Goal: Feedback & Contribution: Contribute content

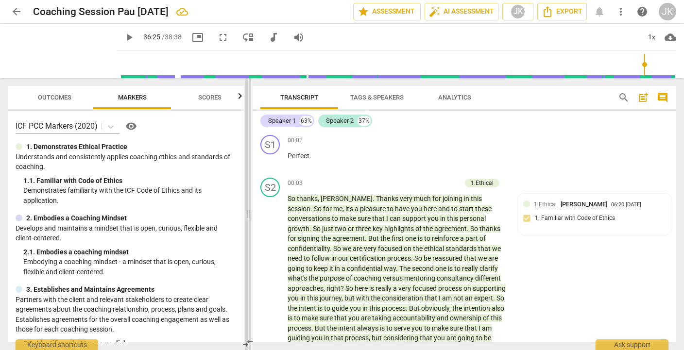
scroll to position [420, 0]
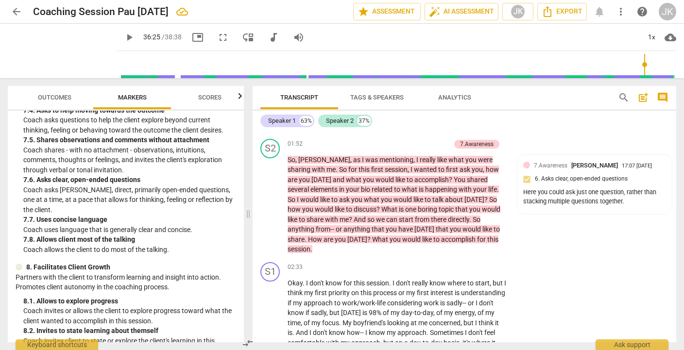
click at [42, 100] on span "Outcomes" at bounding box center [55, 97] width 34 height 7
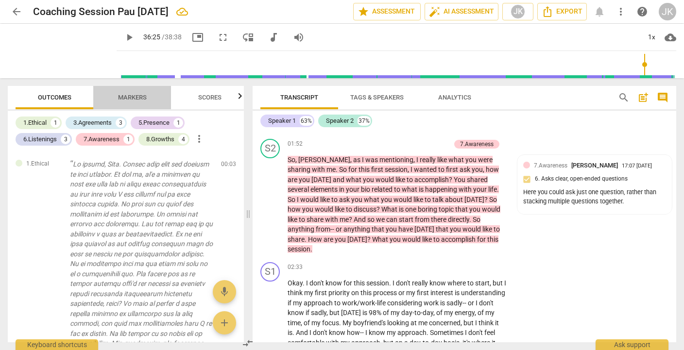
click at [139, 93] on span "Markers" at bounding box center [132, 97] width 52 height 13
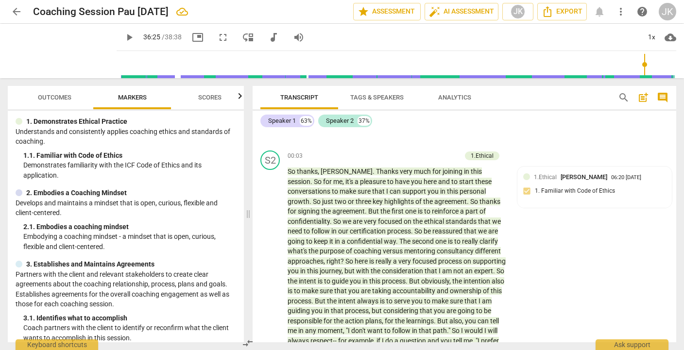
scroll to position [36, 0]
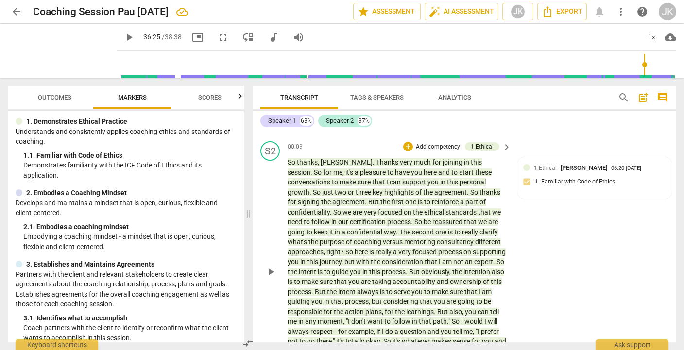
click at [439, 143] on p "Add competency" at bounding box center [438, 147] width 46 height 9
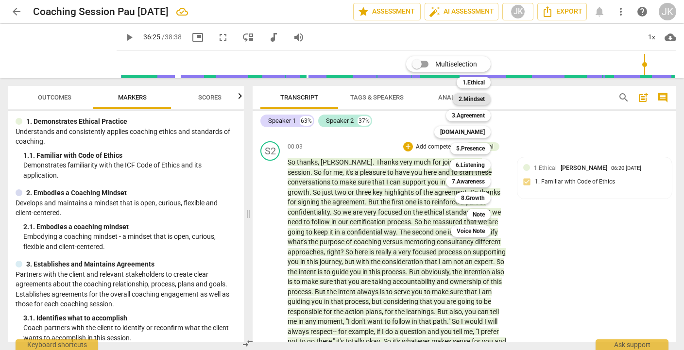
click at [484, 104] on b "2.Mindset" at bounding box center [471, 99] width 26 height 12
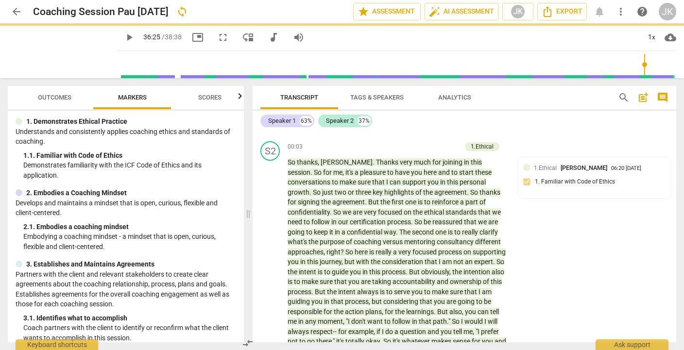
scroll to position [64, 0]
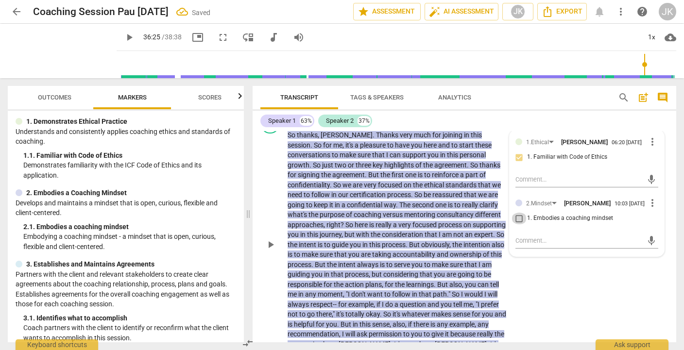
click at [516, 220] on input "1. Embodies a coaching mindset" at bounding box center [519, 219] width 16 height 12
checkbox input "true"
click at [520, 238] on textarea at bounding box center [578, 240] width 127 height 9
type textarea "G"
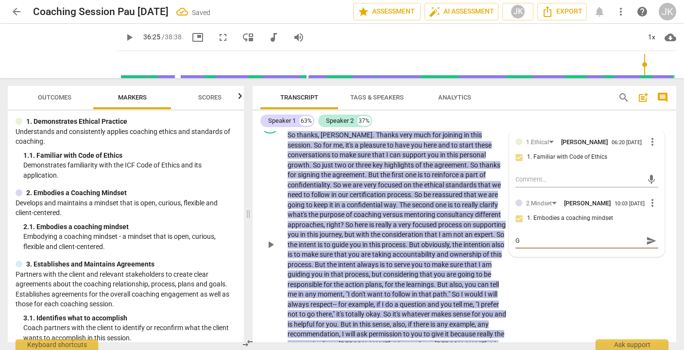
type textarea "Gr"
type textarea "Gre"
type textarea "Grea"
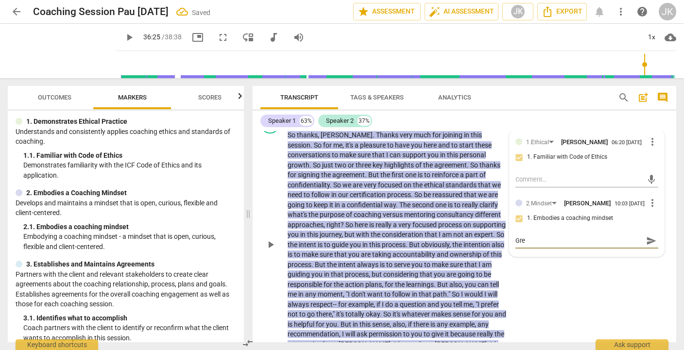
type textarea "Grea"
type textarea "Great"
type textarea "Great j"
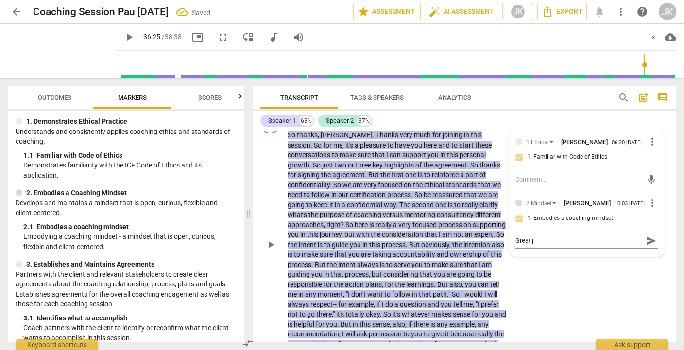
type textarea "Great jo"
type textarea "Great job"
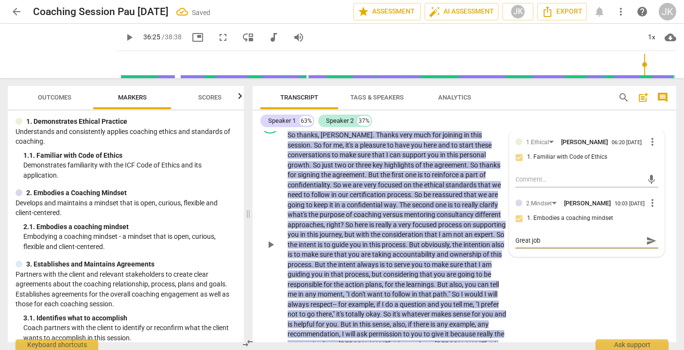
type textarea "Great job"
type textarea "Great job m"
type textarea "Great job ma"
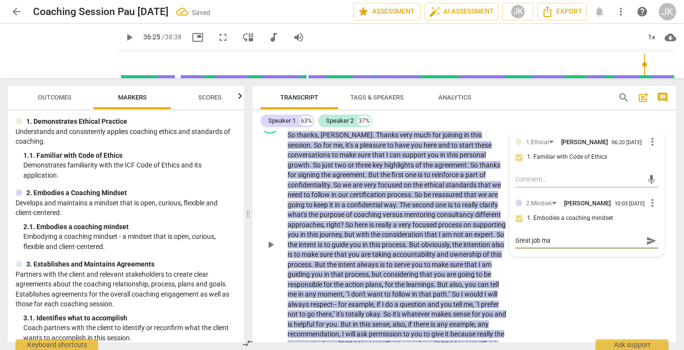
type textarea "Great job mak"
type textarea "Great job [PERSON_NAME]"
type textarea "Great job makin"
type textarea "Great job making"
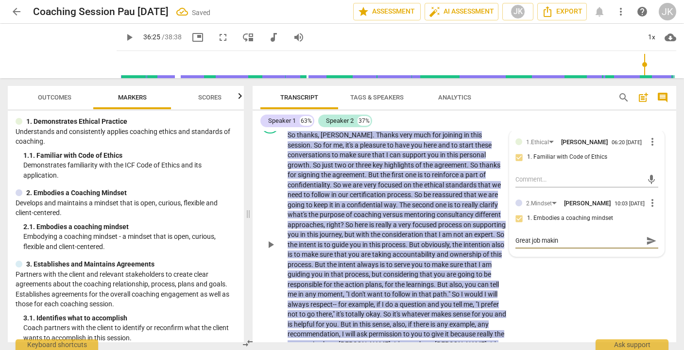
type textarea "Great job making"
type textarea "Great job making e"
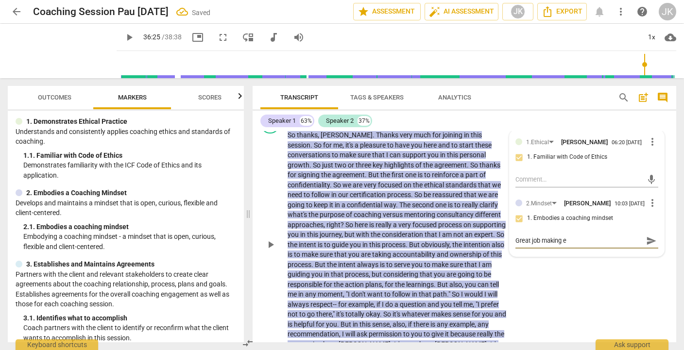
type textarea "Great job making ex"
type textarea "Great job making exp"
type textarea "Great job making expl"
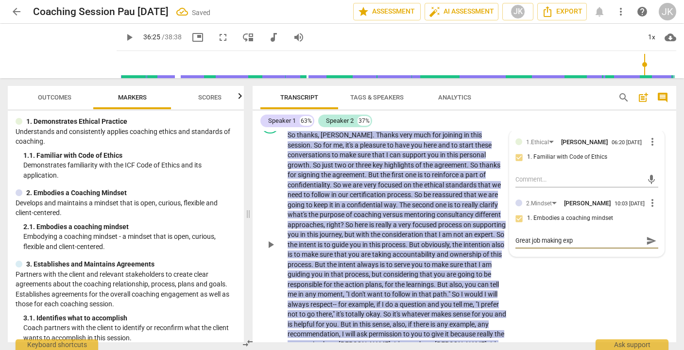
type textarea "Great job making expl"
type textarea "Great job making expli"
type textarea "Great job making explic"
type textarea "Great job making explici"
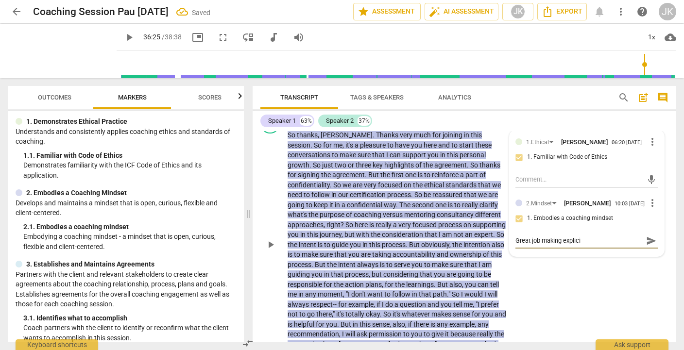
type textarea "Great job making explicit"
type textarea "Great job making explicit t"
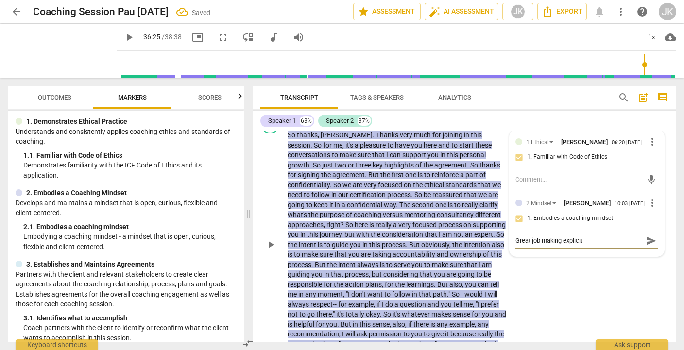
type textarea "Great job making explicit t"
type textarea "Great job making explicit th"
type textarea "Great job making explicit tha"
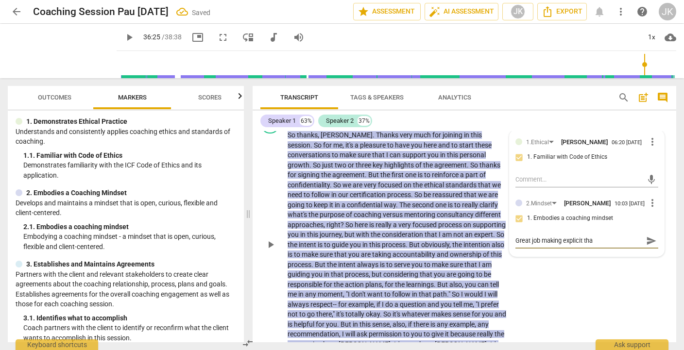
type textarea "Great job making explicit that"
type input "2186"
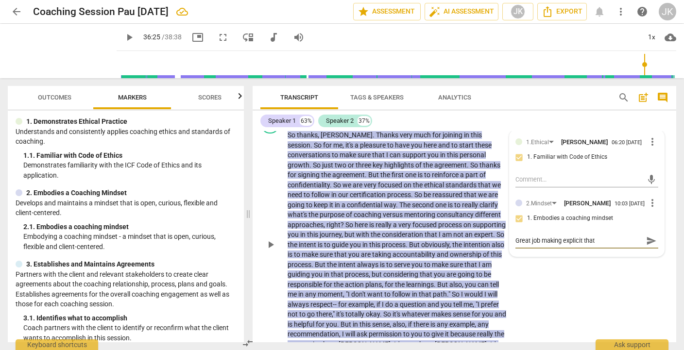
type textarea "Great job making explicit that t"
type textarea "Great job making explicit that th"
type textarea "Great job making explicit that the"
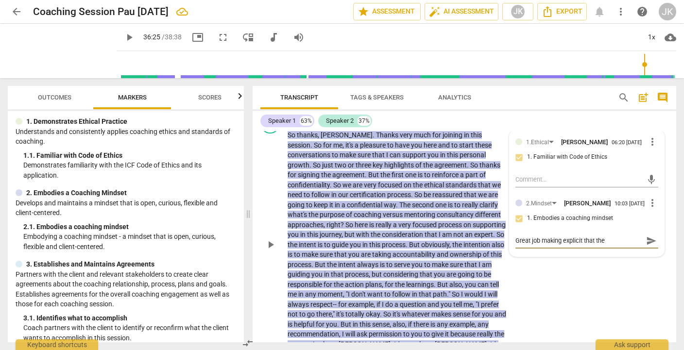
type textarea "Great job making explicit that the"
type textarea "Great job making explicit that the c"
type textarea "Great job making explicit that the cl"
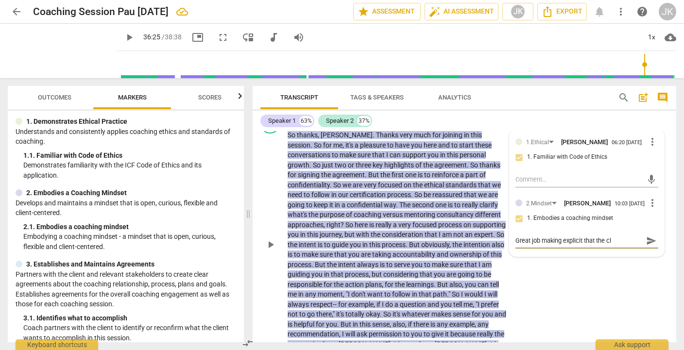
type textarea "Great job making explicit that the cli"
type textarea "Great job making explicit that the clie"
type textarea "Great job making explicit that the clien"
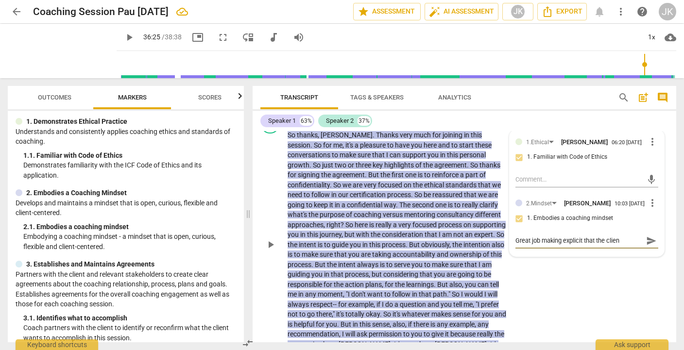
type textarea "Great job making explicit that the client"
type textarea "Great job making explicit that the client i"
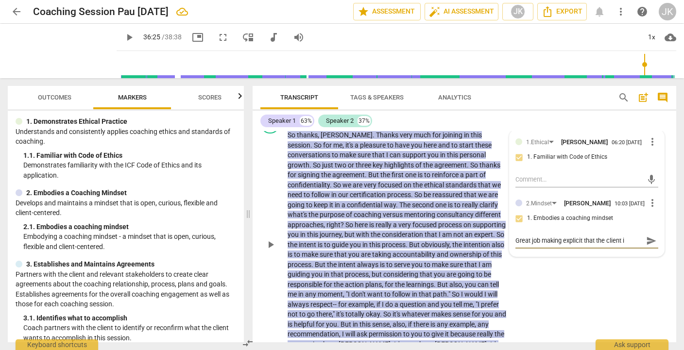
type textarea "Great job making explicit that the client is"
type textarea "Great job making explicit that the client is i"
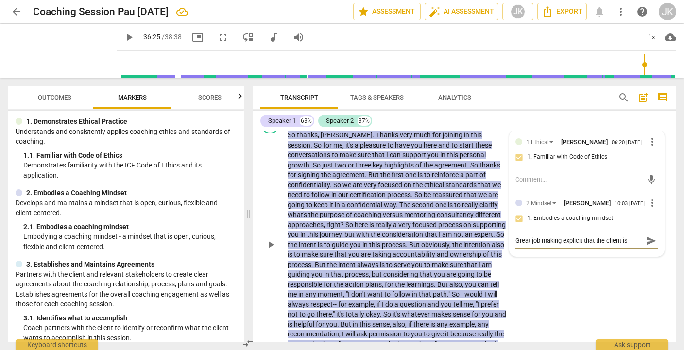
type textarea "Great job making explicit that the client is i"
type textarea "Great job making explicit that the client is in"
type textarea "Great job making explicit that the client is in t"
type textarea "Great job making explicit that the client is in th"
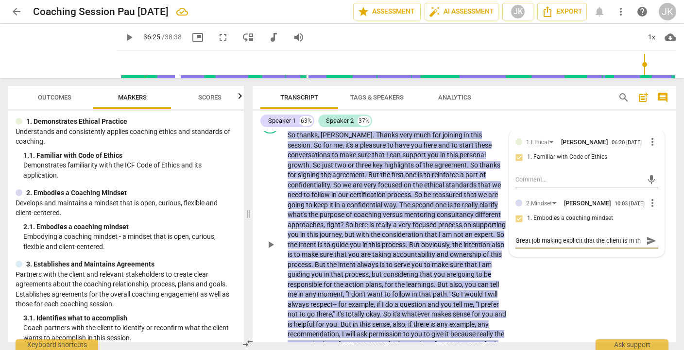
type textarea "Great job making explicit that the client is in the"
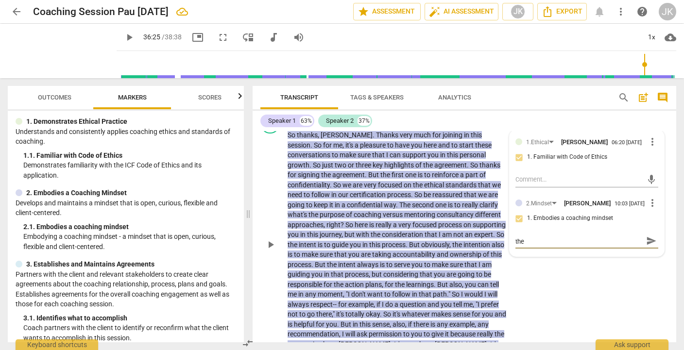
type textarea "Great job making explicit that the client is in the d"
type textarea "Great job making explicit that the client is in the dr"
type textarea "Great job making explicit that the client is in the dri"
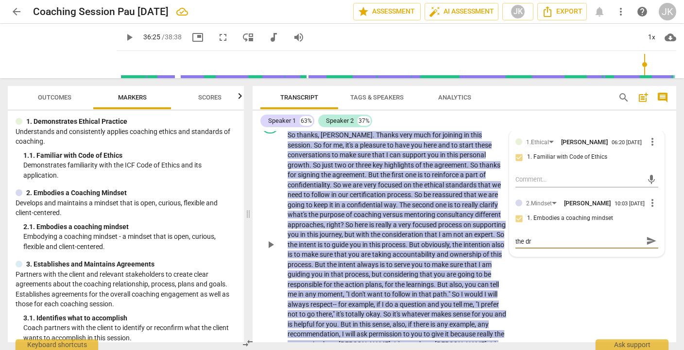
type textarea "Great job making explicit that the client is in the dri"
type textarea "Great job making explicit that the client is in the driv"
type textarea "Great job making explicit that the client is in the drive"
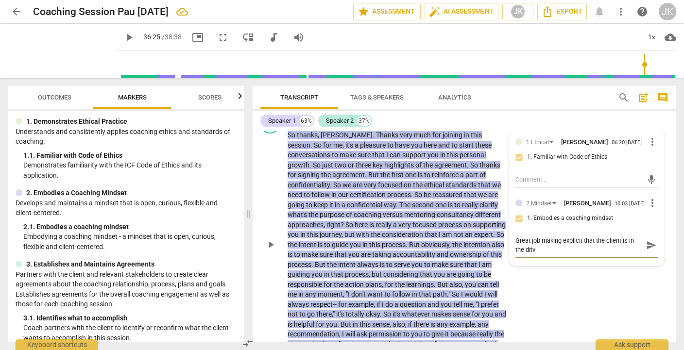
type textarea "Great job making explicit that the client is in the drive"
type textarea "Great job making explicit that the client is in the driver"
type textarea "Great job making explicit that the client is in the drivers"
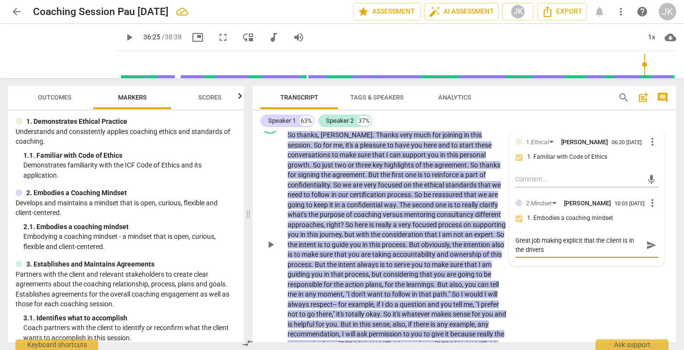
type textarea "Great job making explicit that the client is in the drivers"
type textarea "Great job making explicit that the client is in the drivers s"
type textarea "Great job making explicit that the client is in the drivers se"
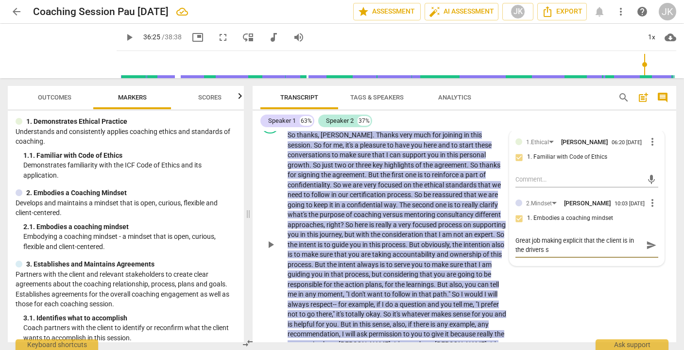
type textarea "Great job making explicit that the client is in the drivers se"
type textarea "Great job making explicit that the client is in the drivers sea"
type textarea "Great job making explicit that the client is in the drivers seat"
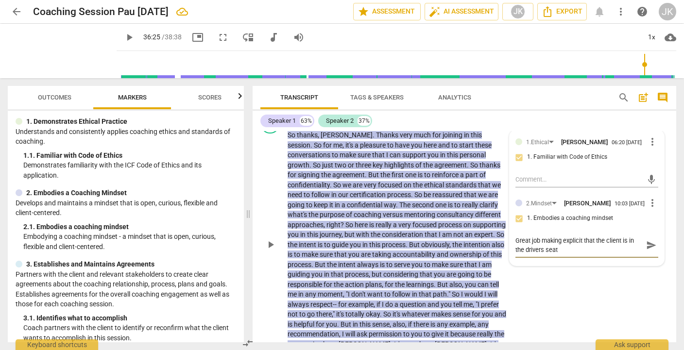
type textarea "Great job making explicit that the client is in the drivers seat."
click at [646, 244] on span "send" at bounding box center [651, 245] width 11 height 11
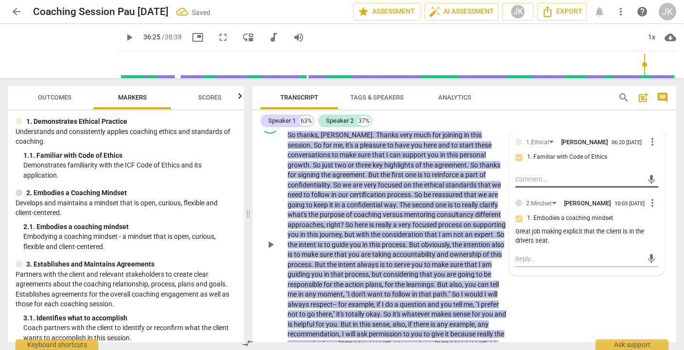
click at [555, 178] on textarea at bounding box center [578, 179] width 127 height 9
type textarea "G"
type textarea "Gr"
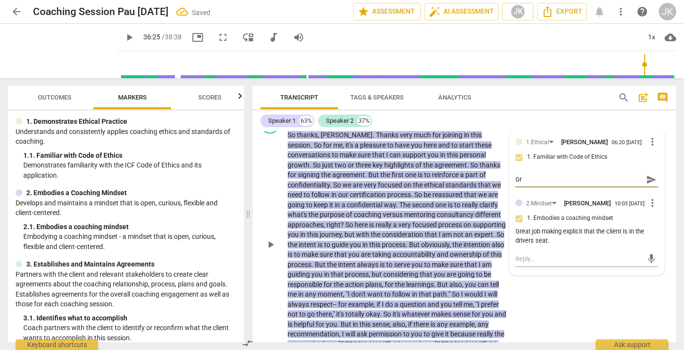
type textarea "Gre"
type textarea "Grea"
type textarea "Great"
type textarea "Grea"
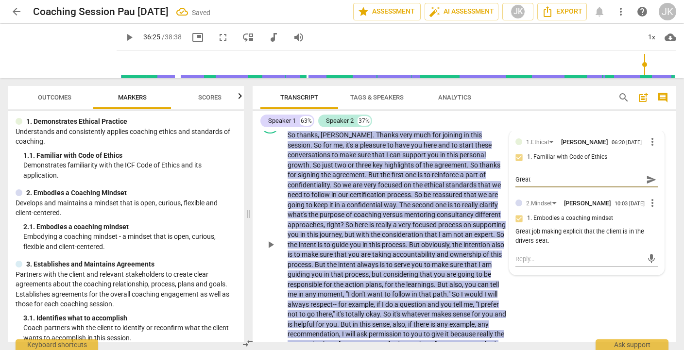
type textarea "Grea"
type textarea "Gre"
type textarea "Gr"
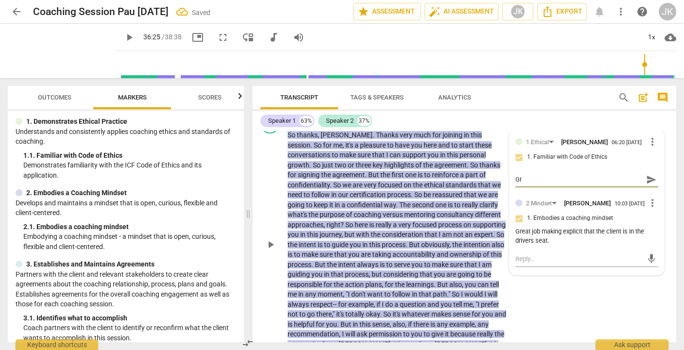
type textarea "G"
type textarea "S"
type textarea "Sp"
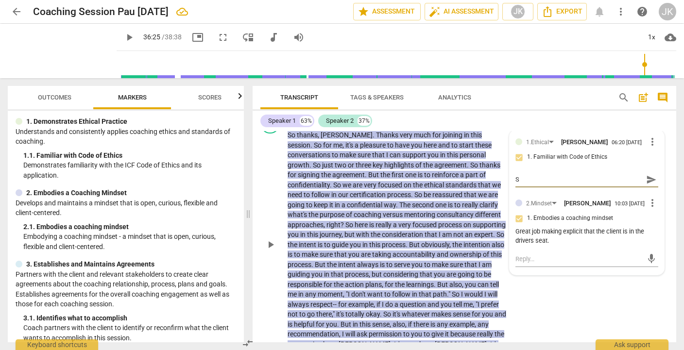
type textarea "Sp"
type textarea "Spo"
type textarea "Spok"
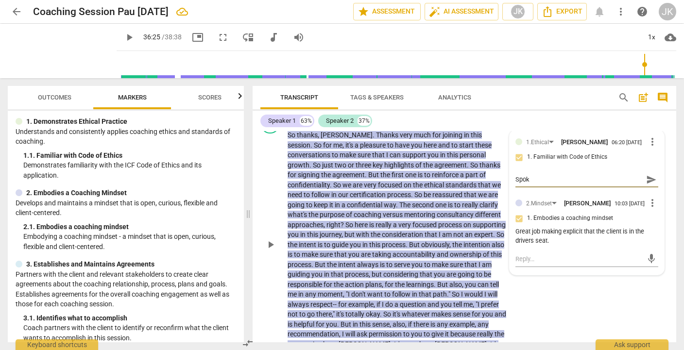
type textarea "Spoke"
type textarea "Spoke t"
type textarea "Spoke to"
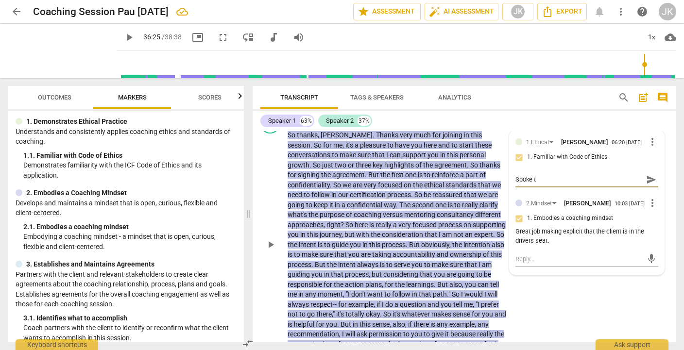
type textarea "Spoke to"
type textarea "Spoke to c"
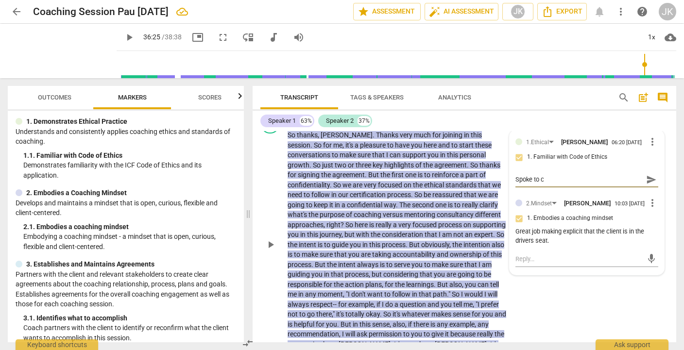
type textarea "Spoke to co"
type textarea "Spoke to con"
type textarea "Spoke to conf"
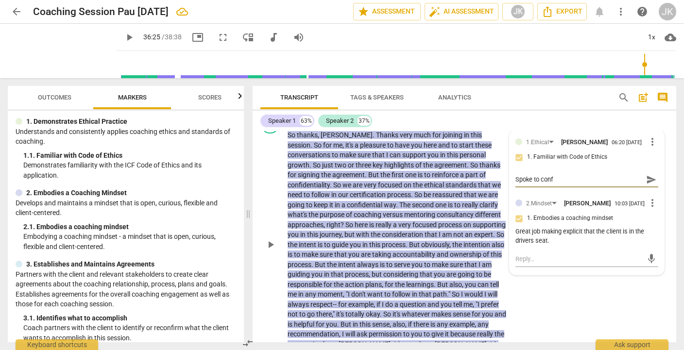
type textarea "Spoke to confi"
type textarea "Spoke to confid"
type textarea "Spoke to confide"
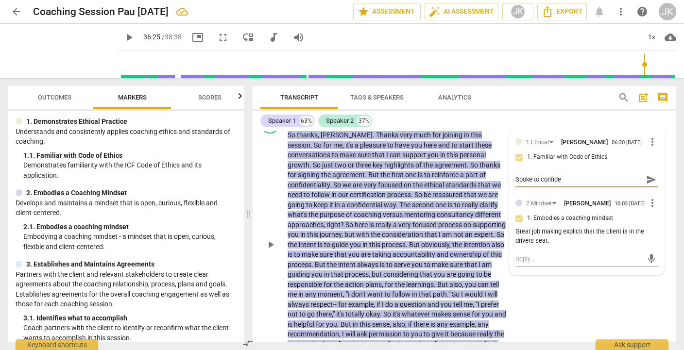
type textarea "Spoke to confiden"
type textarea "Spoke to confident"
type textarea "Spoke to confidenti"
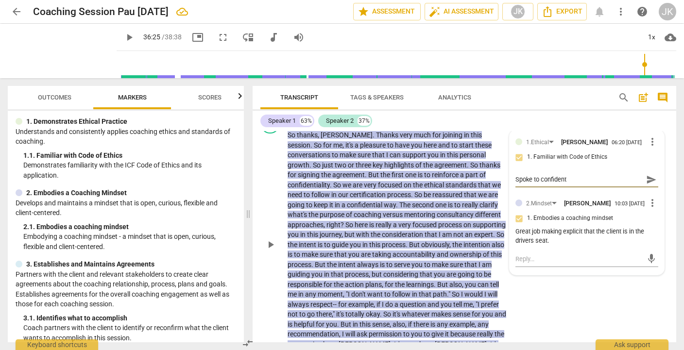
type textarea "Spoke to confidenti"
type textarea "Spoke to confidentia"
type textarea "Spoke to confidentiai"
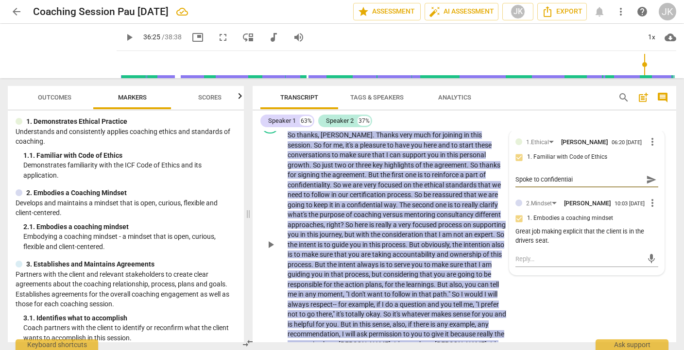
type textarea "Spoke to confidentiail"
type textarea "Spoke to confidentiaili"
type textarea "Spoke to confidentiailit"
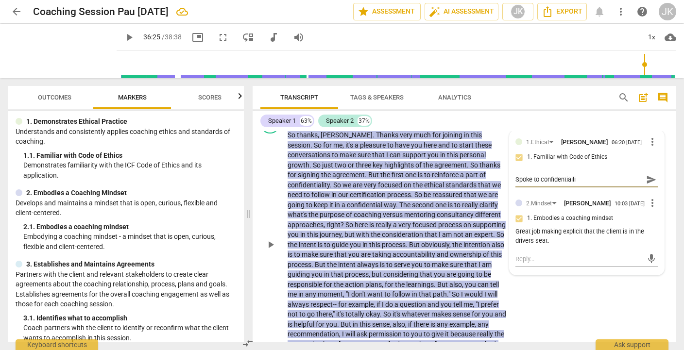
type textarea "Spoke to confidentiailit"
type textarea "Spoke to confidentiaility"
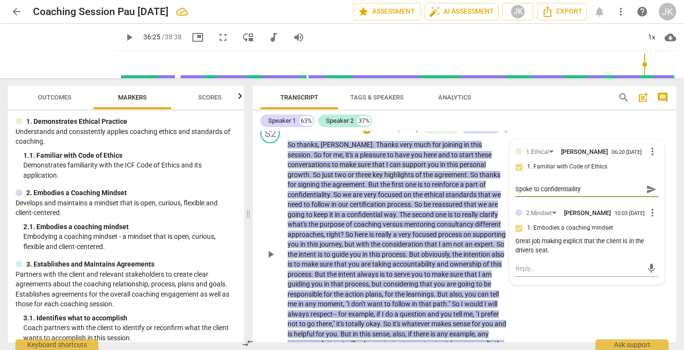
scroll to position [53, 0]
click at [562, 189] on textarea "Spoke to confidentiaility" at bounding box center [578, 189] width 127 height 9
type textarea "Spoke to confidentiality"
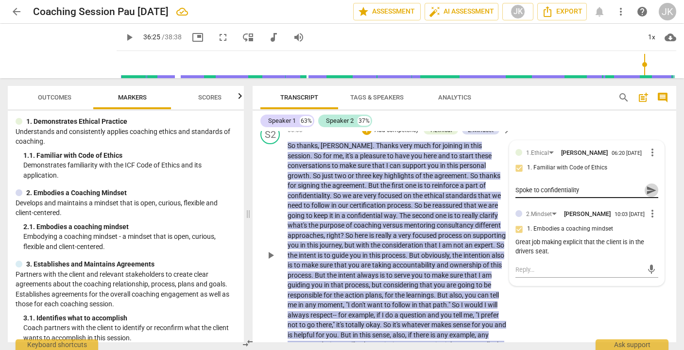
click at [647, 191] on span "send" at bounding box center [651, 190] width 11 height 11
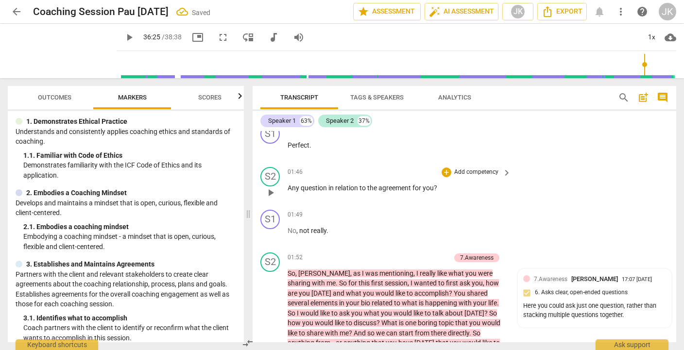
scroll to position [311, 0]
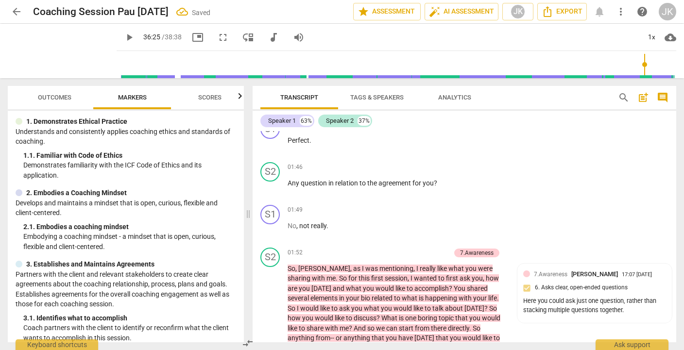
click at [51, 95] on span "Outcomes" at bounding box center [55, 97] width 34 height 7
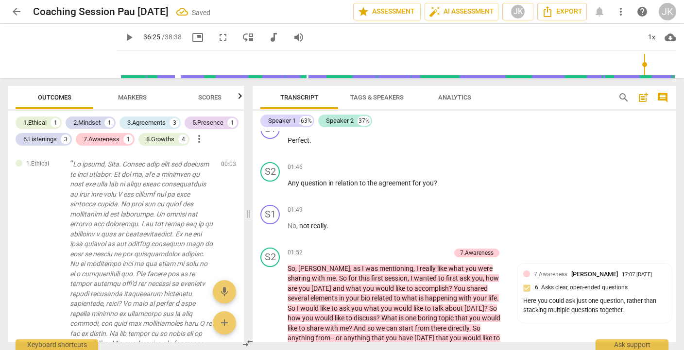
click at [135, 97] on span "Markers" at bounding box center [132, 97] width 29 height 7
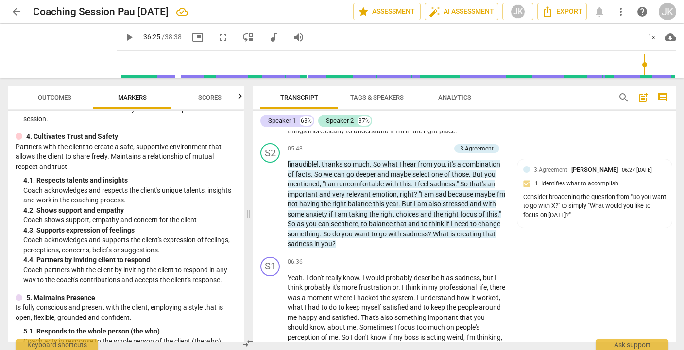
scroll to position [855, 0]
click at [422, 147] on p "Add competency" at bounding box center [427, 149] width 46 height 9
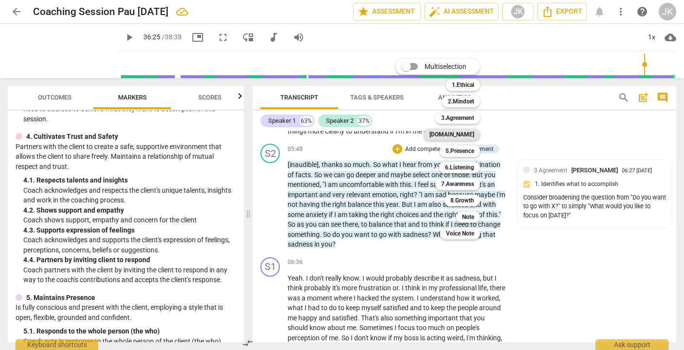
click at [464, 134] on b "[DOMAIN_NAME]" at bounding box center [451, 135] width 45 height 12
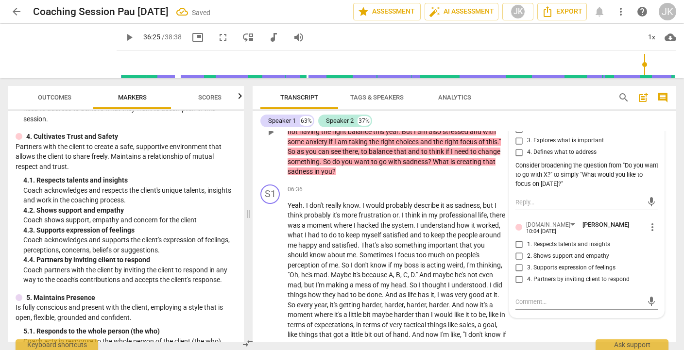
scroll to position [1028, 0]
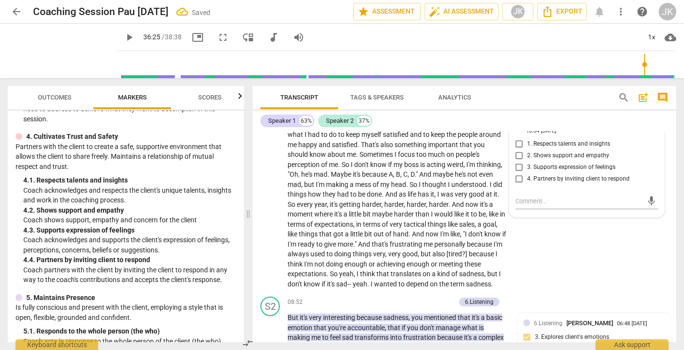
click at [522, 164] on input "3. Supports expression of feelings" at bounding box center [519, 168] width 16 height 12
checkbox input "true"
click at [524, 198] on textarea at bounding box center [578, 201] width 127 height 9
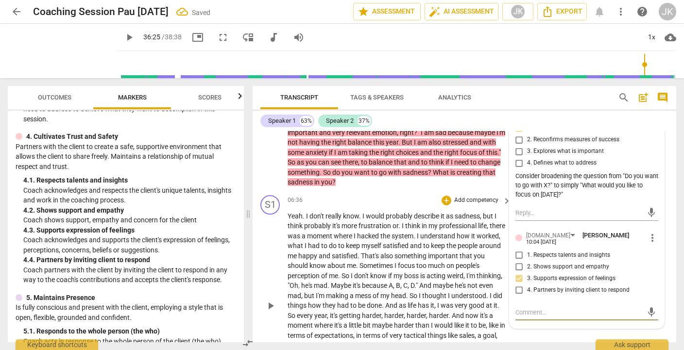
scroll to position [917, 0]
type textarea "A"
type textarea "Ac"
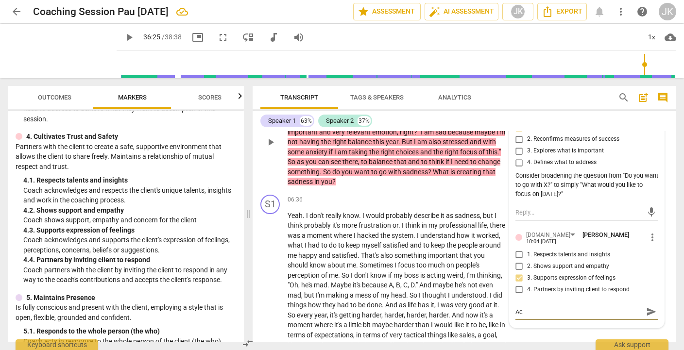
type textarea "Ack"
type textarea "Ackn"
type textarea "Ackno"
type textarea "Acknow"
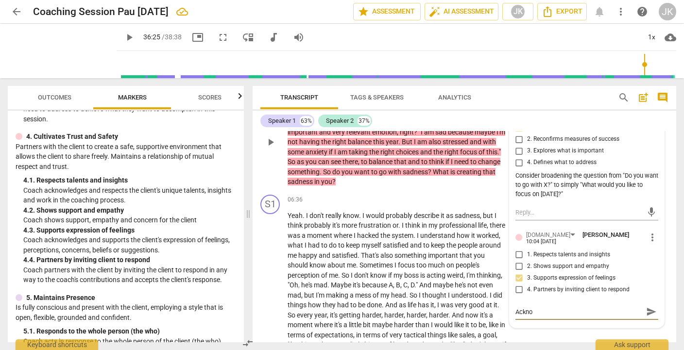
type textarea "Acknow"
type textarea "Acknowl"
click at [647, 313] on span "send" at bounding box center [651, 316] width 11 height 11
click at [55, 100] on span "Outcomes" at bounding box center [55, 97] width 34 height 7
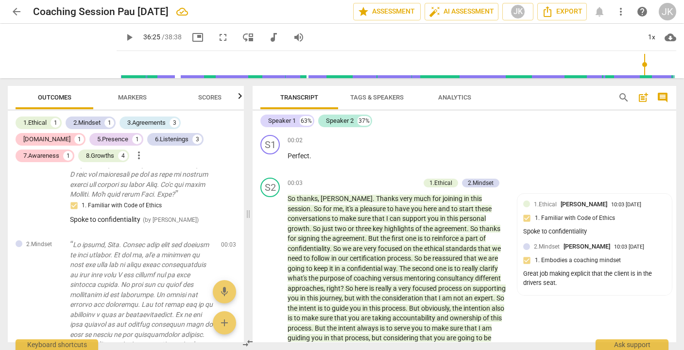
click at [641, 98] on span "post_add" at bounding box center [643, 98] width 12 height 12
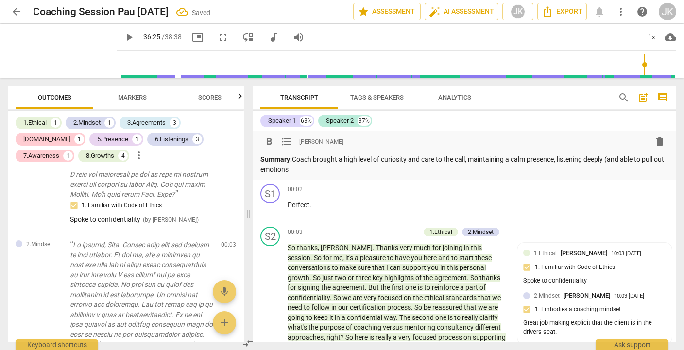
click at [616, 159] on p "Summary: Coach brought a high level of curiosity and care to the call, maintain…" at bounding box center [464, 164] width 408 height 20
click at [561, 158] on p "Summary: Coach brought a high level of curiosity and care to the call, maintain…" at bounding box center [464, 164] width 408 height 20
click at [627, 158] on p "Summary: Coach brought a high level of curiosity and care to the call, maintain…" at bounding box center [464, 164] width 408 height 20
click at [346, 168] on p "Summary: Coach brought a high level of curiosity and care to the call, maintain…" at bounding box center [464, 164] width 408 height 20
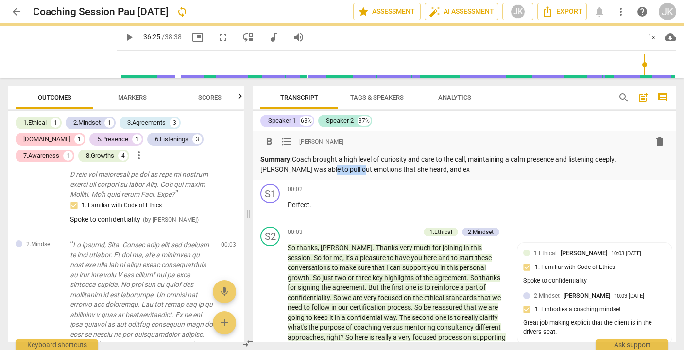
drag, startPoint x: 302, startPoint y: 170, endPoint x: 281, endPoint y: 170, distance: 20.9
click at [281, 170] on p "Summary: Coach brought a high level of curiosity and care to the call, maintain…" at bounding box center [464, 164] width 408 height 20
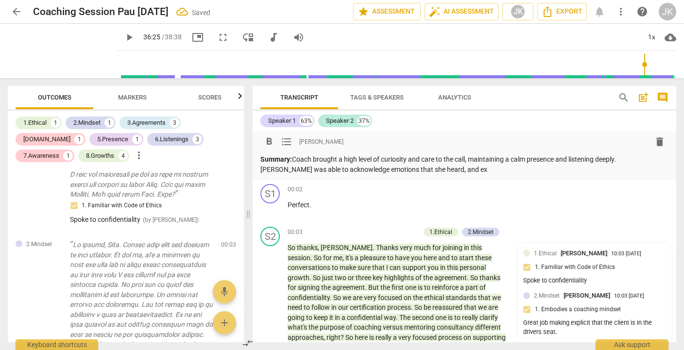
click at [425, 172] on p "Summary: Coach brought a high level of curiosity and care to the call, maintain…" at bounding box center [464, 164] width 408 height 20
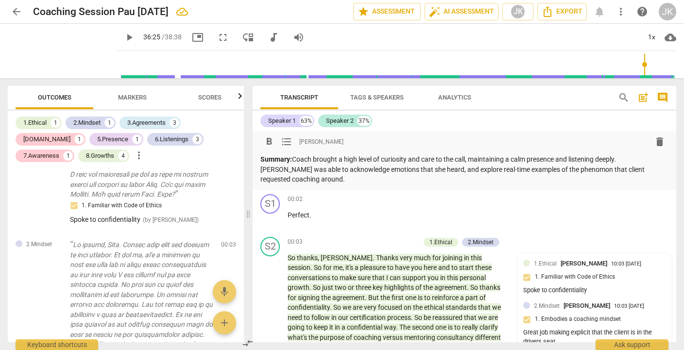
click at [535, 166] on p "Summary: Coach brought a high level of curiosity and care to the call, maintain…" at bounding box center [464, 169] width 408 height 30
click at [307, 181] on p "Summary: Coach brought a high level of curiosity and care to the call, maintain…" at bounding box center [464, 169] width 408 height 30
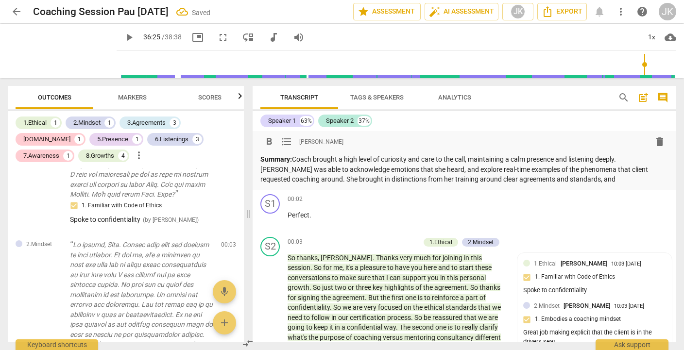
click at [515, 159] on p "Summary: Coach brought a high level of curiosity and care to the call, maintain…" at bounding box center [464, 169] width 408 height 30
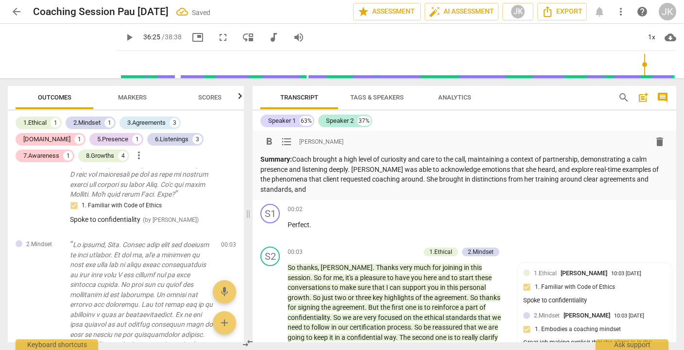
click at [287, 168] on p "Summary: Coach brought a high level of curiosity and care to the call, maintain…" at bounding box center [464, 174] width 408 height 40
click at [321, 185] on p "Summary: Coach brought a high level of curiosity and care to the call, maintain…" at bounding box center [464, 174] width 408 height 40
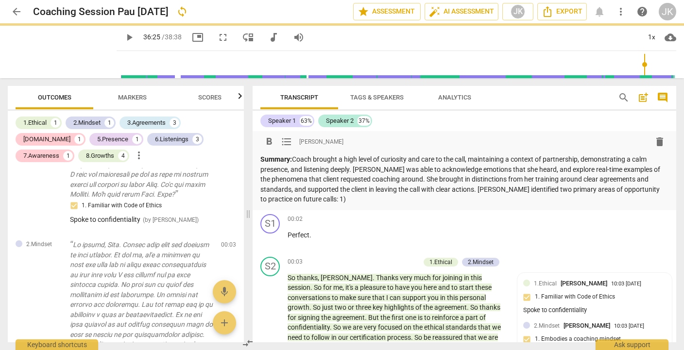
click at [134, 97] on span "Markers" at bounding box center [132, 97] width 29 height 7
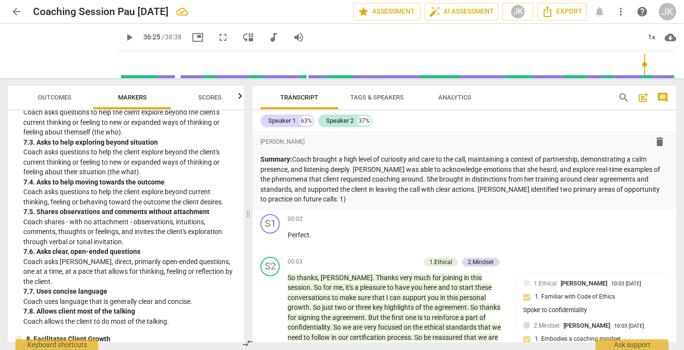
scroll to position [1009, 0]
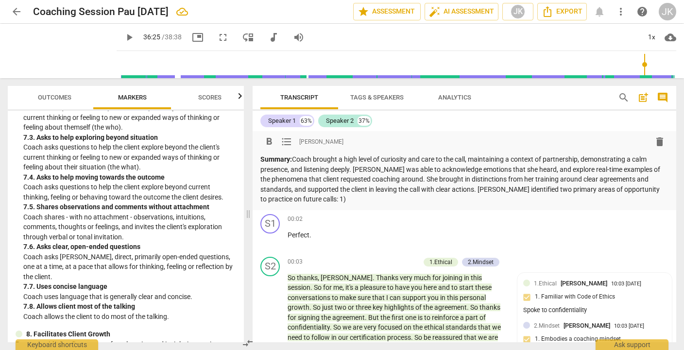
click at [355, 202] on p "Summary: Coach brought a high level of curiosity and care to the call, maintain…" at bounding box center [464, 179] width 408 height 50
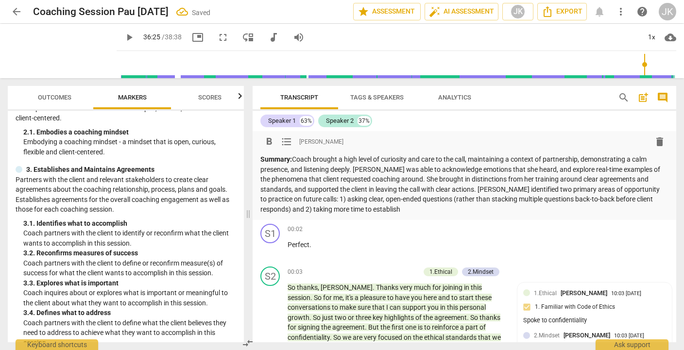
scroll to position [121, 0]
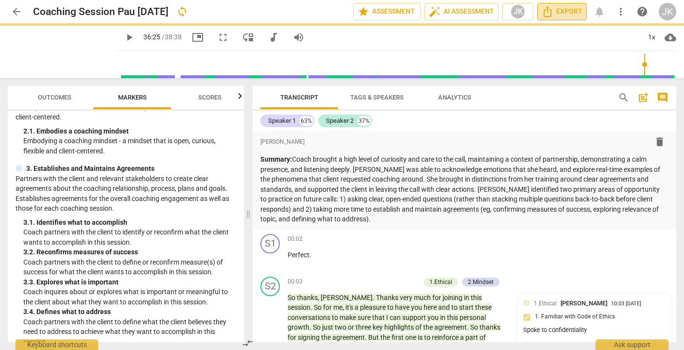
click at [559, 12] on span "Export" at bounding box center [561, 12] width 41 height 12
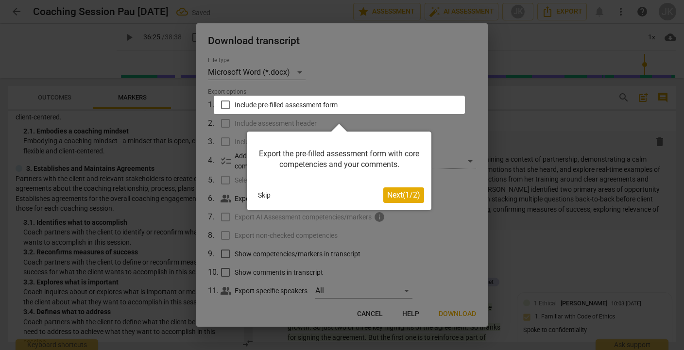
click at [262, 196] on button "Skip" at bounding box center [264, 195] width 20 height 15
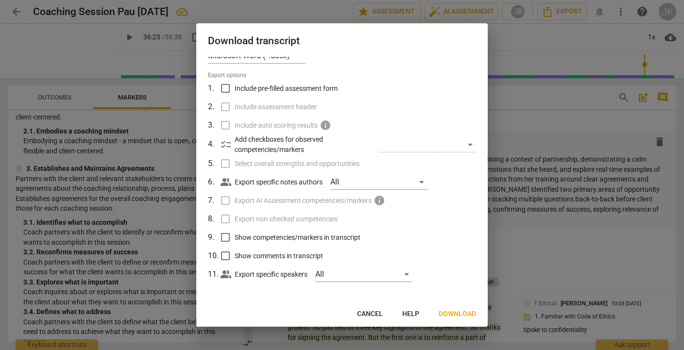
scroll to position [18, 0]
click at [226, 234] on input "Show competencies/markers in transcript" at bounding box center [225, 236] width 18 height 18
click at [227, 254] on input "Show comments in transcript" at bounding box center [225, 254] width 18 height 18
click at [474, 314] on span "Download" at bounding box center [456, 314] width 37 height 10
